Goal: Task Accomplishment & Management: Use online tool/utility

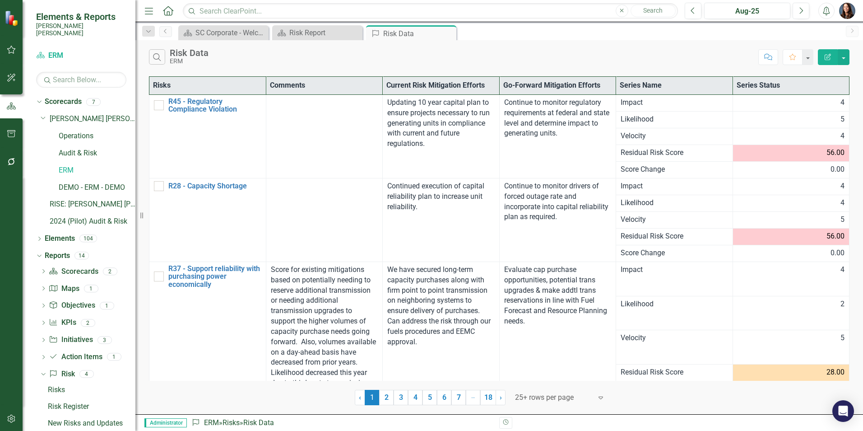
scroll to position [9, 0]
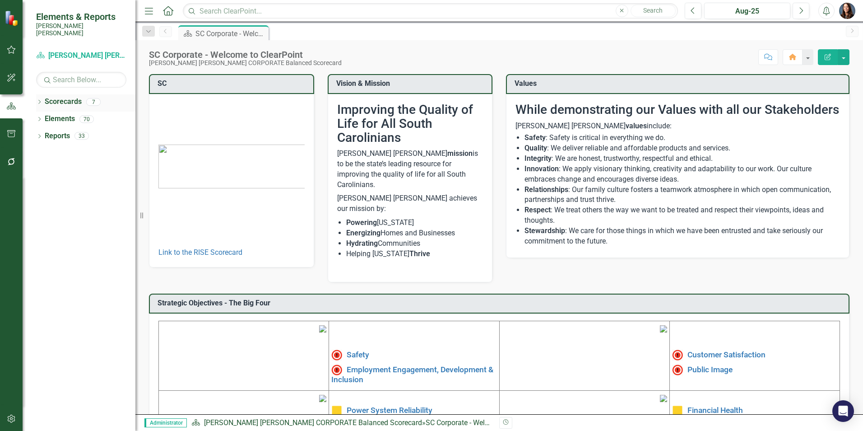
click at [41, 100] on icon "Dropdown" at bounding box center [39, 102] width 6 height 5
click at [42, 116] on icon "Dropdown" at bounding box center [44, 118] width 7 height 5
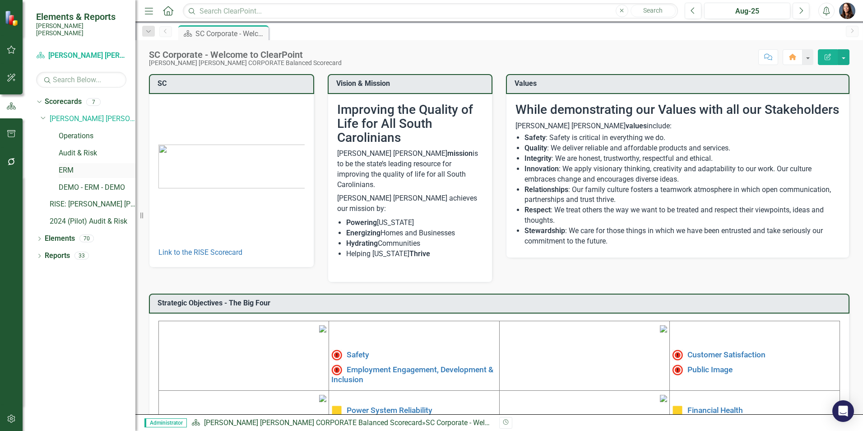
click at [63, 165] on link "ERM" at bounding box center [97, 170] width 77 height 10
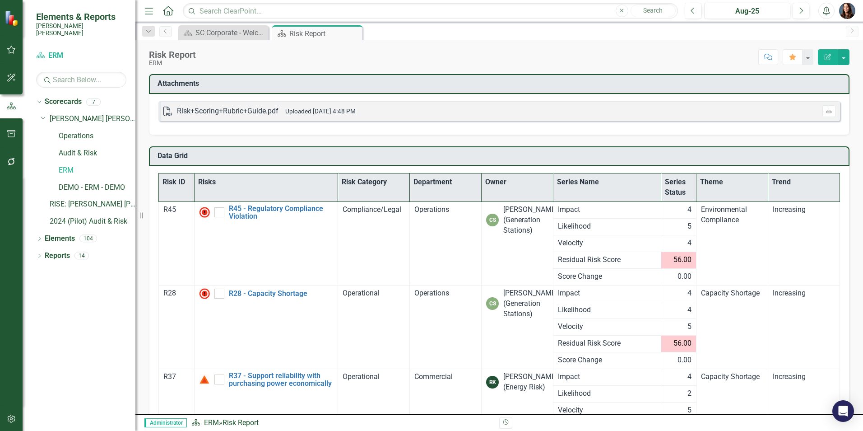
click at [704, 179] on th "Theme" at bounding box center [733, 187] width 72 height 28
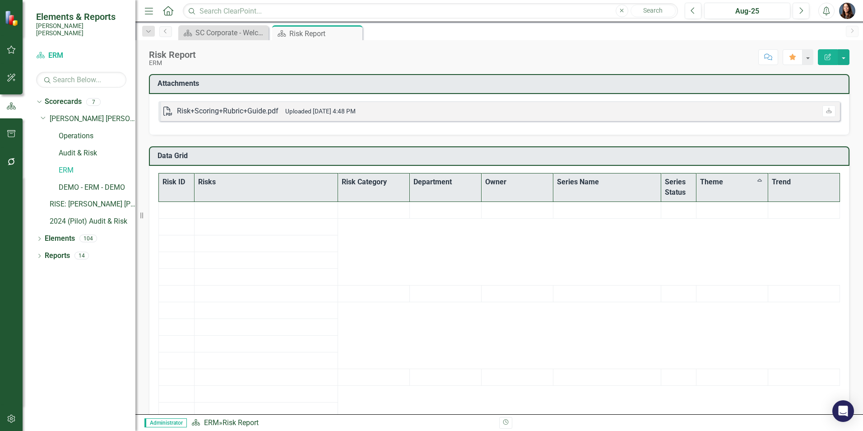
click at [729, 183] on th "Theme Sort Ascending" at bounding box center [733, 187] width 72 height 28
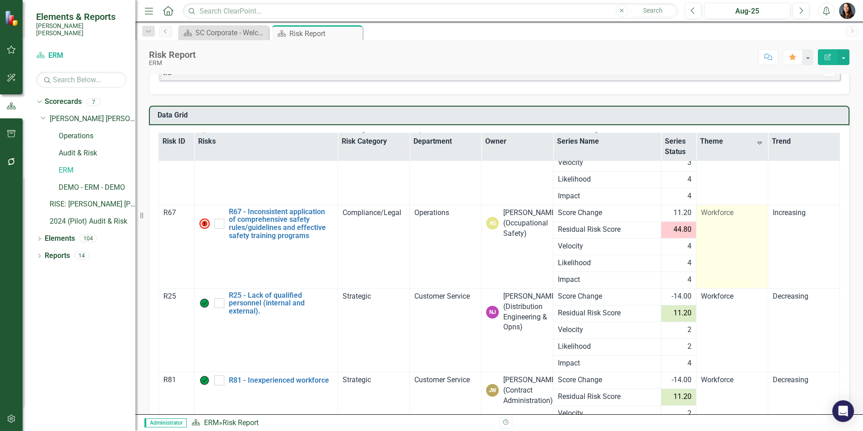
scroll to position [123, 0]
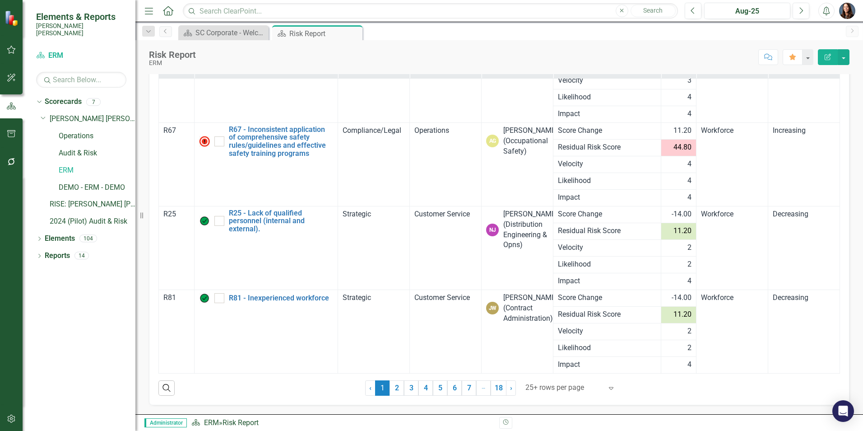
click at [608, 386] on icon "Expand" at bounding box center [611, 387] width 9 height 7
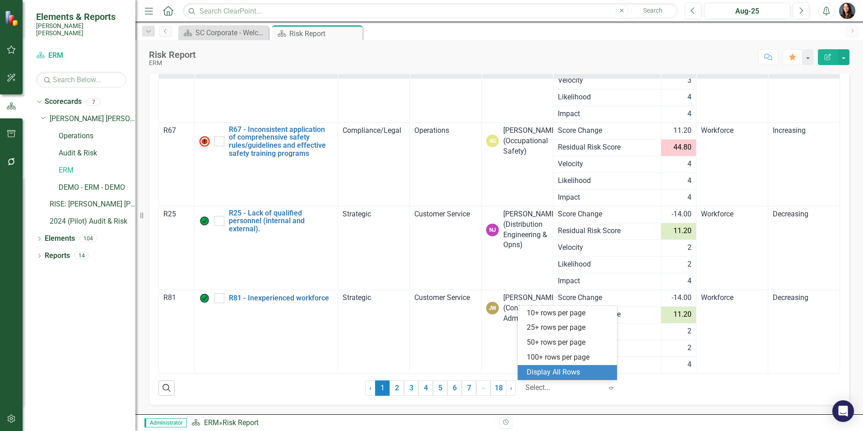
click at [573, 371] on div "Display All Rows" at bounding box center [569, 372] width 85 height 10
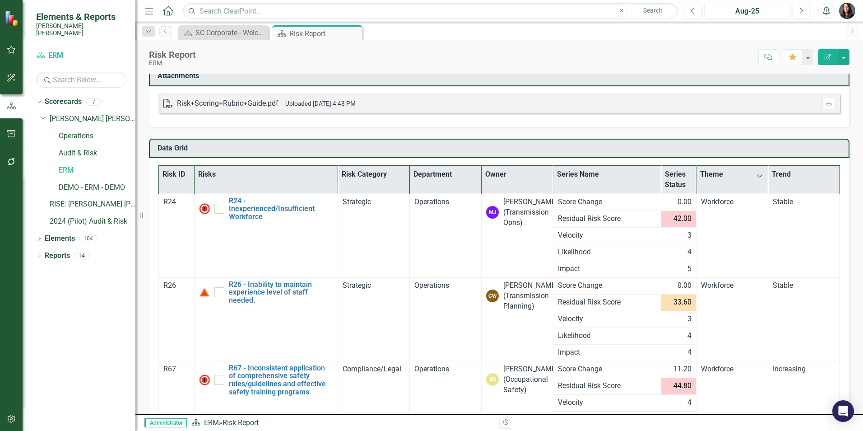
scroll to position [3, 0]
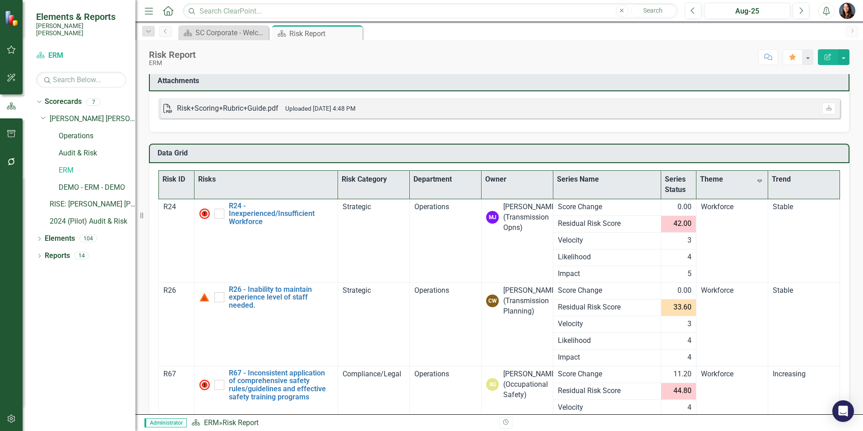
click at [776, 173] on th "Trend" at bounding box center [804, 185] width 72 height 28
click at [780, 178] on th "Trend Sort Ascending" at bounding box center [804, 185] width 72 height 28
click at [776, 181] on th "Trend Sort Descending" at bounding box center [804, 185] width 72 height 28
click at [770, 180] on th "Trend" at bounding box center [804, 185] width 72 height 28
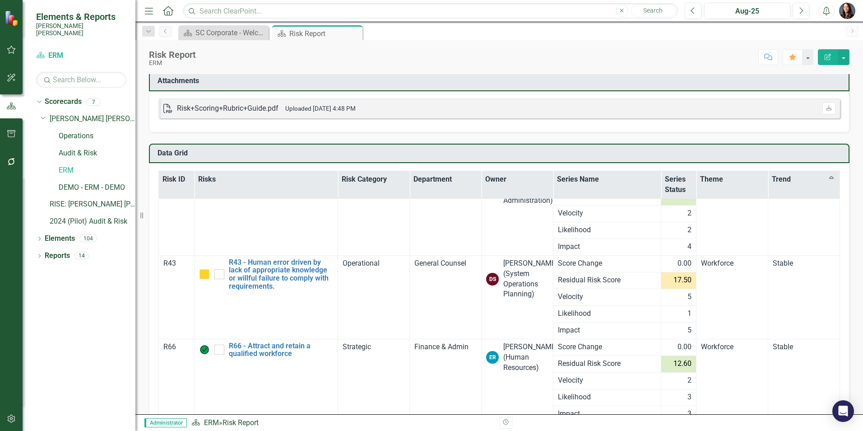
scroll to position [497, 0]
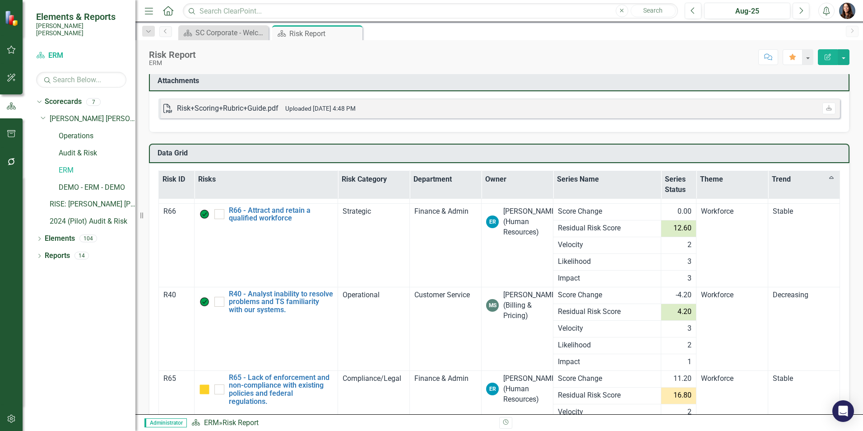
click at [768, 188] on th "Trend Sort Ascending" at bounding box center [804, 184] width 72 height 28
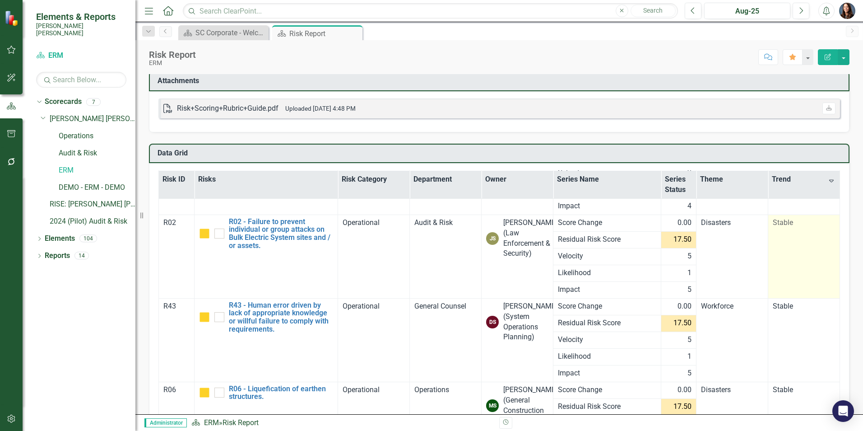
checkbox input "true"
checkbox input "false"
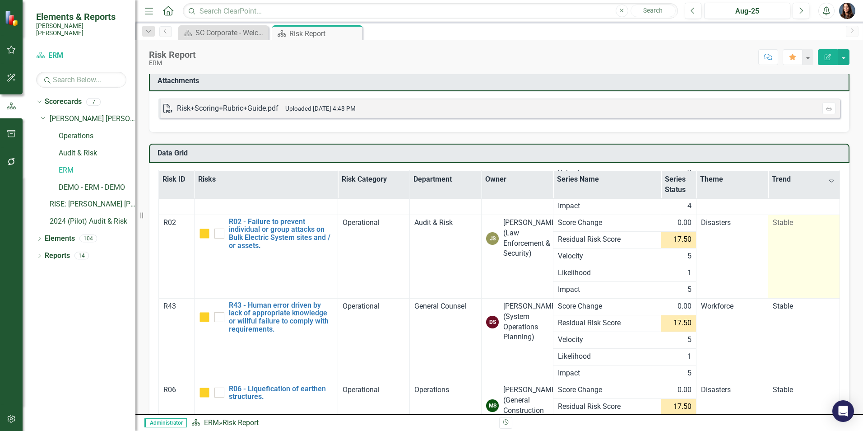
checkbox input "false"
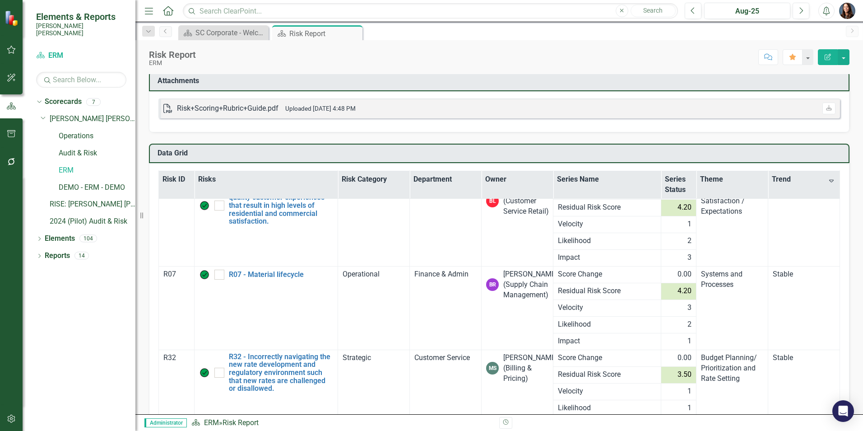
scroll to position [2348, 0]
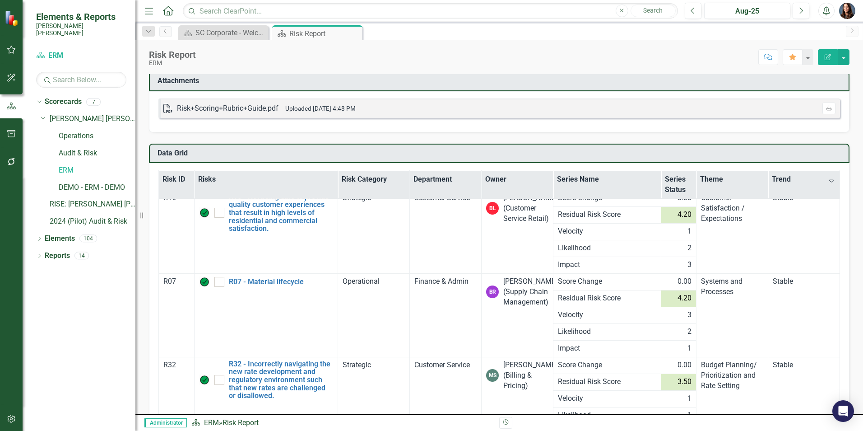
click at [175, 175] on th "Risk ID" at bounding box center [177, 184] width 36 height 28
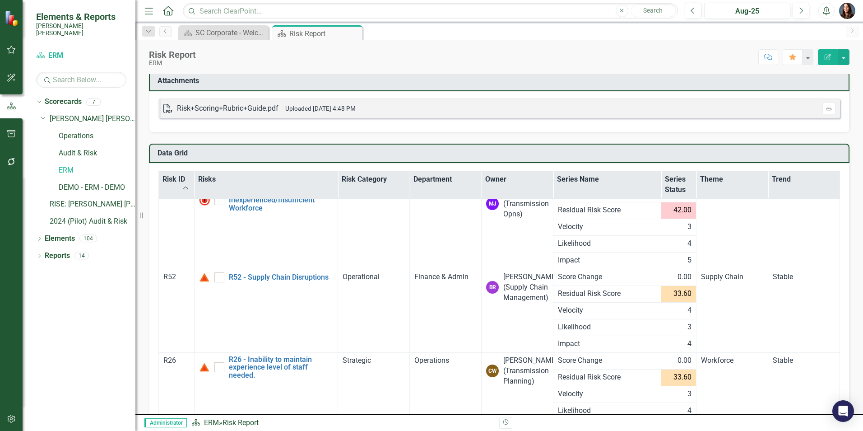
scroll to position [0, 0]
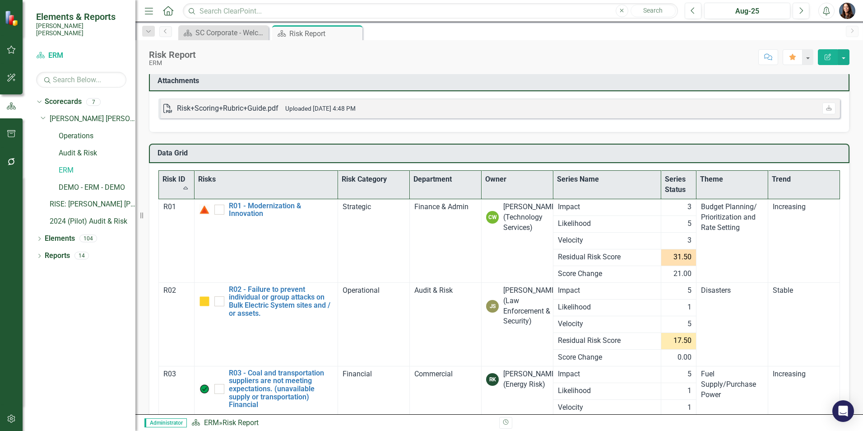
checkbox input "false"
checkbox input "true"
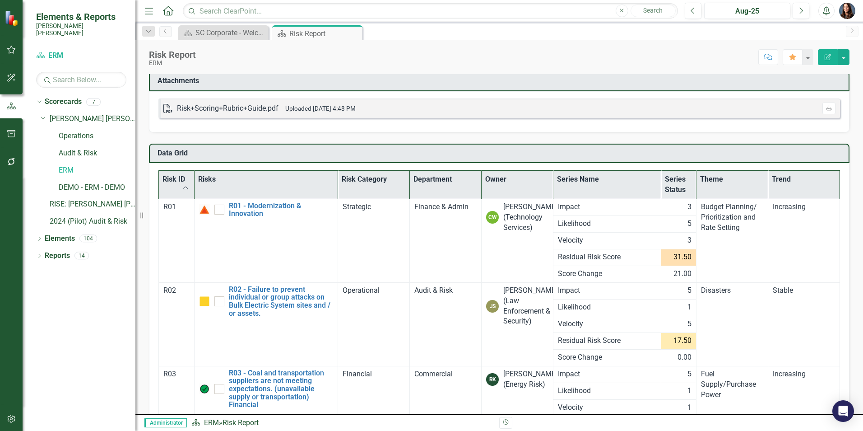
checkbox input "false"
checkbox input "true"
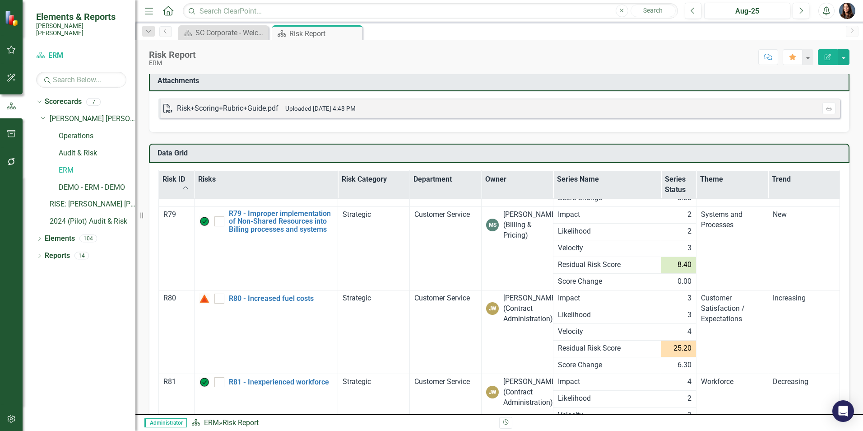
scroll to position [6371, 0]
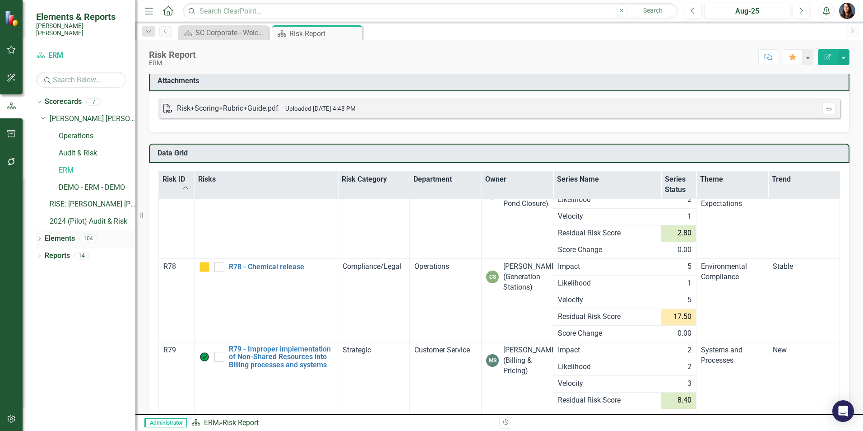
click at [39, 237] on icon "Dropdown" at bounding box center [39, 239] width 6 height 5
click at [45, 271] on icon "Dropdown" at bounding box center [44, 273] width 6 height 5
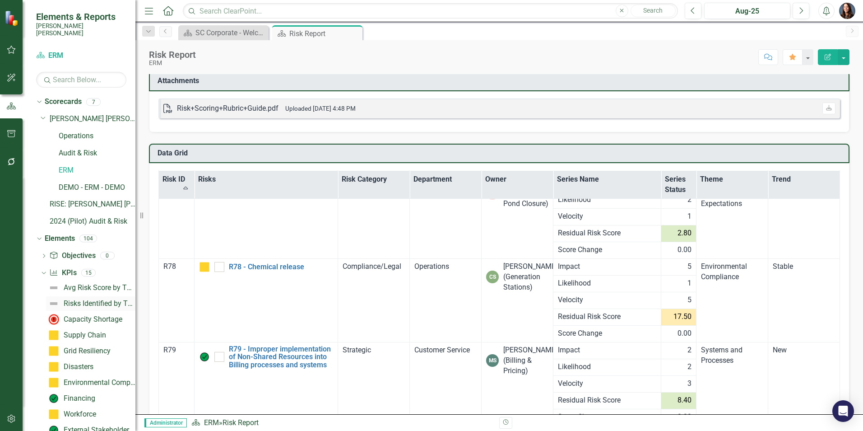
click at [79, 299] on div "Risks Identified by Theme" at bounding box center [100, 303] width 72 height 8
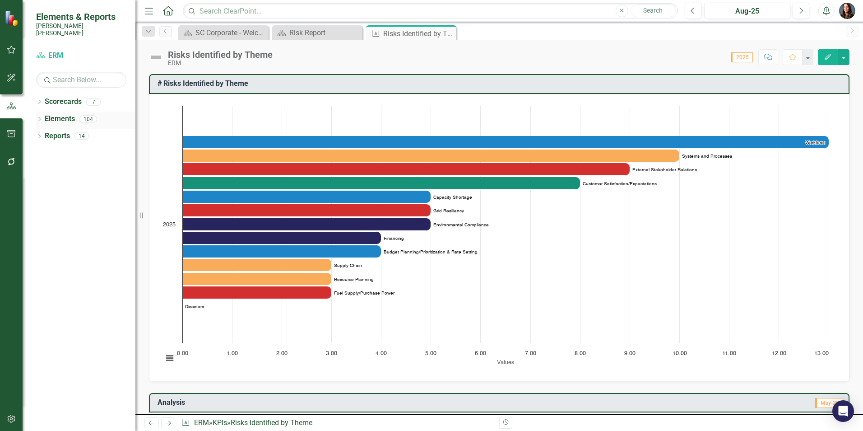
click at [40, 117] on icon "Dropdown" at bounding box center [39, 119] width 6 height 5
click at [43, 152] on icon "Dropdown" at bounding box center [44, 154] width 6 height 5
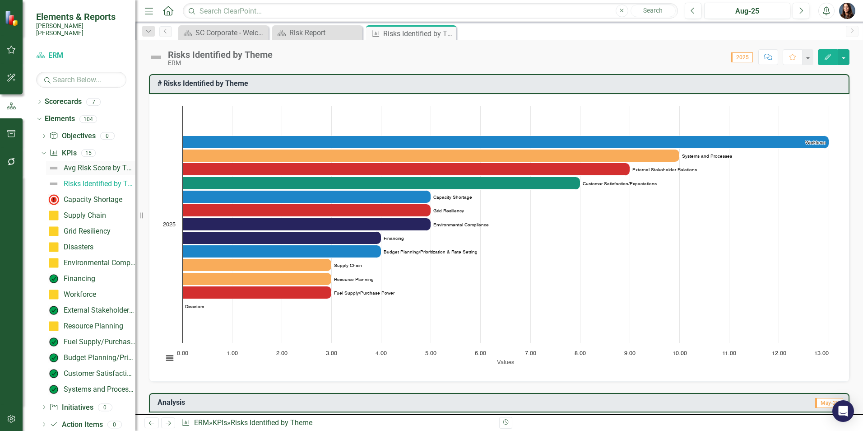
click at [106, 164] on div "Avg Risk Score by Theme" at bounding box center [100, 168] width 72 height 8
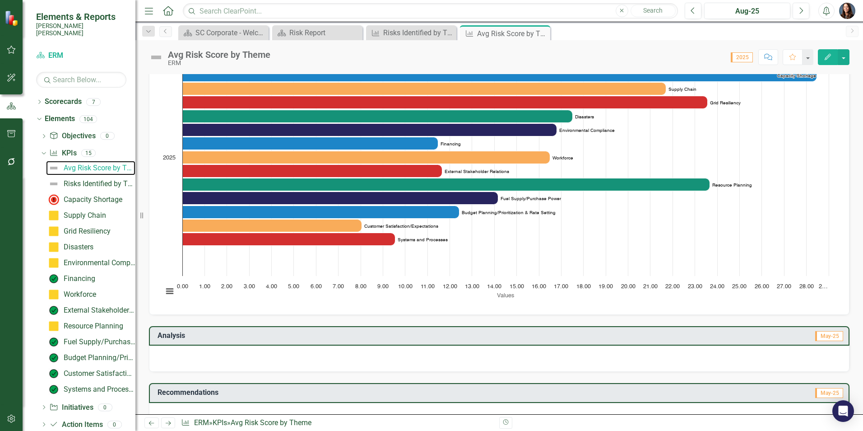
scroll to position [59, 0]
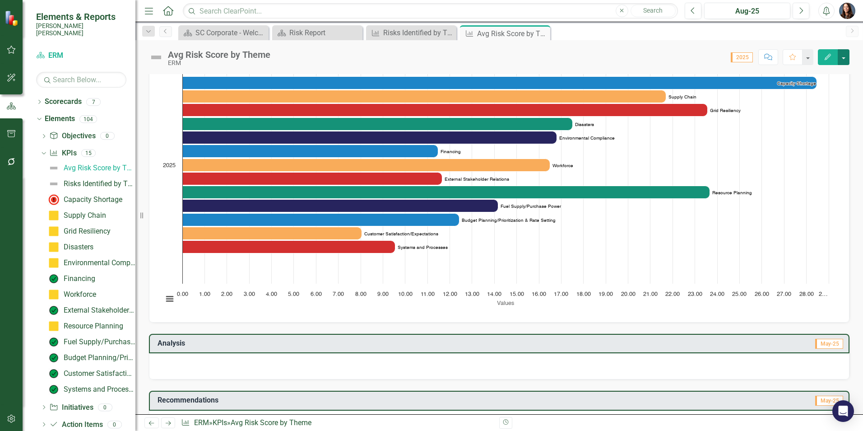
click at [843, 56] on button "button" at bounding box center [844, 57] width 12 height 16
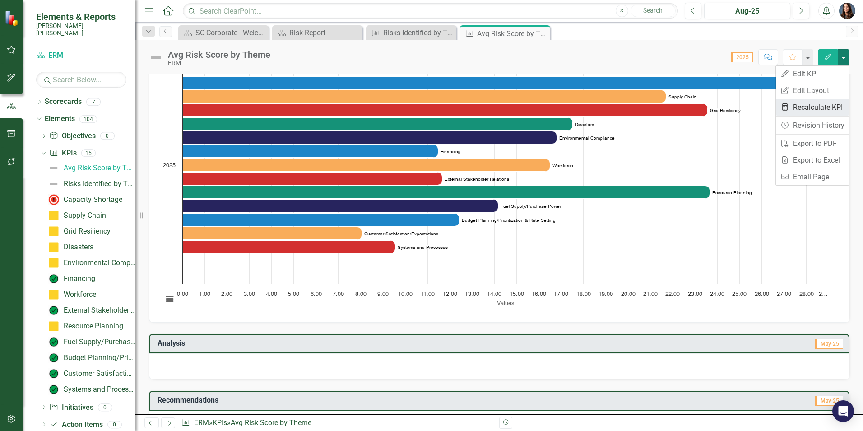
click at [827, 109] on link "Recalculate KPI Recalculate KPI" at bounding box center [812, 107] width 73 height 17
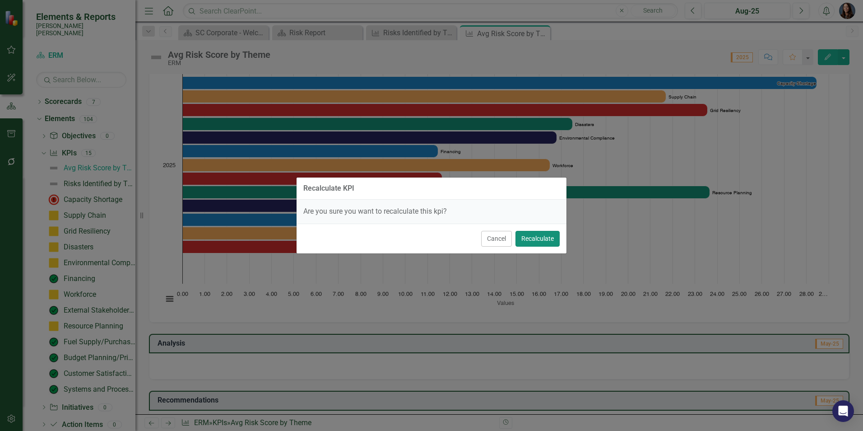
click at [535, 237] on button "Recalculate" at bounding box center [538, 239] width 44 height 16
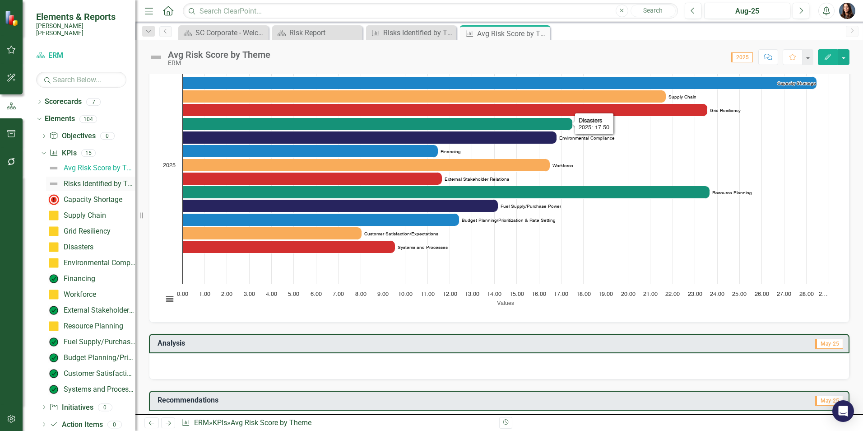
click at [86, 180] on div "Risks Identified by Theme" at bounding box center [100, 184] width 72 height 8
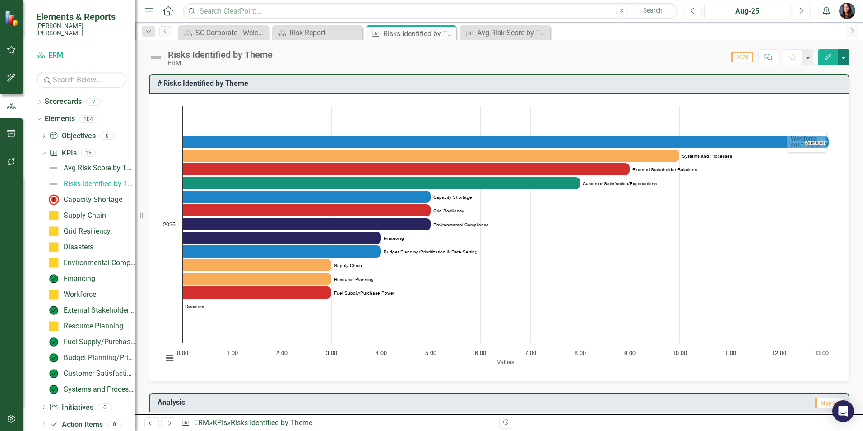
click at [845, 59] on button "button" at bounding box center [844, 57] width 12 height 16
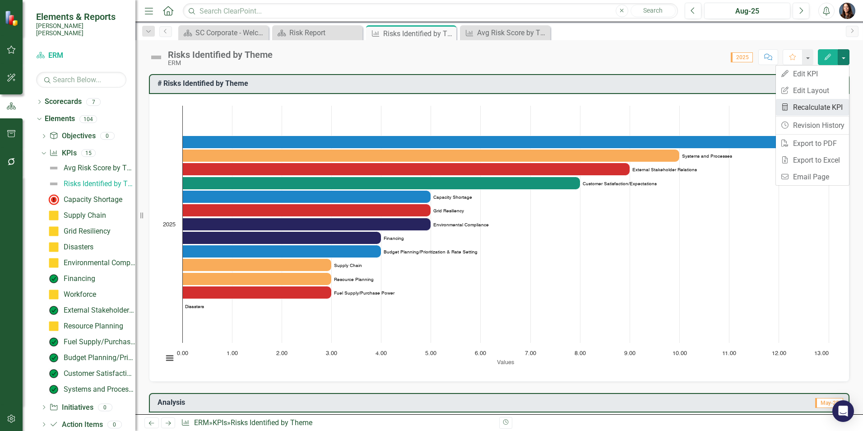
click at [813, 108] on link "Recalculate KPI Recalculate KPI" at bounding box center [812, 107] width 73 height 17
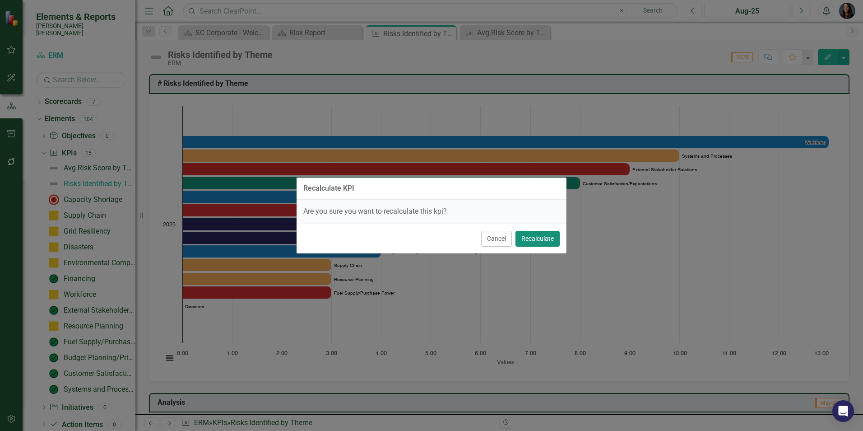
click at [534, 239] on button "Recalculate" at bounding box center [538, 239] width 44 height 16
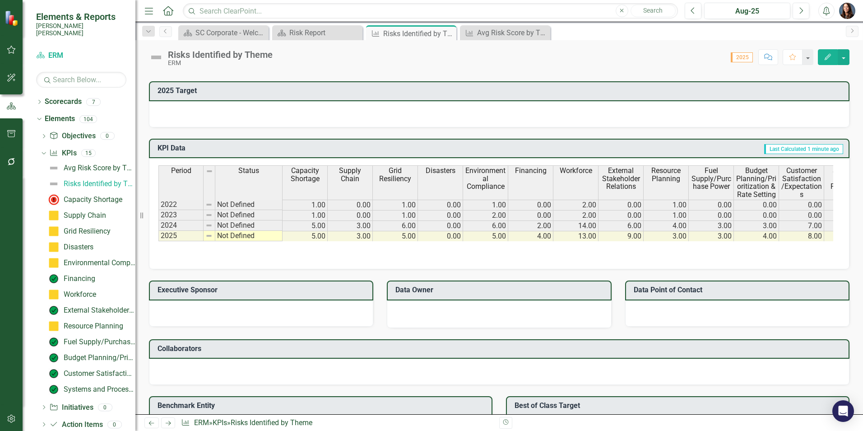
scroll to position [632, 0]
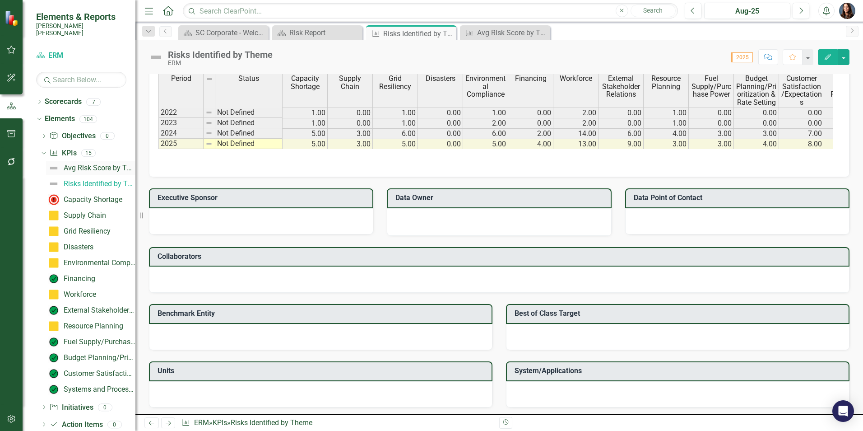
click at [92, 164] on div "Avg Risk Score by Theme" at bounding box center [100, 168] width 72 height 8
